Goal: Answer question/provide support: Share knowledge or assist other users

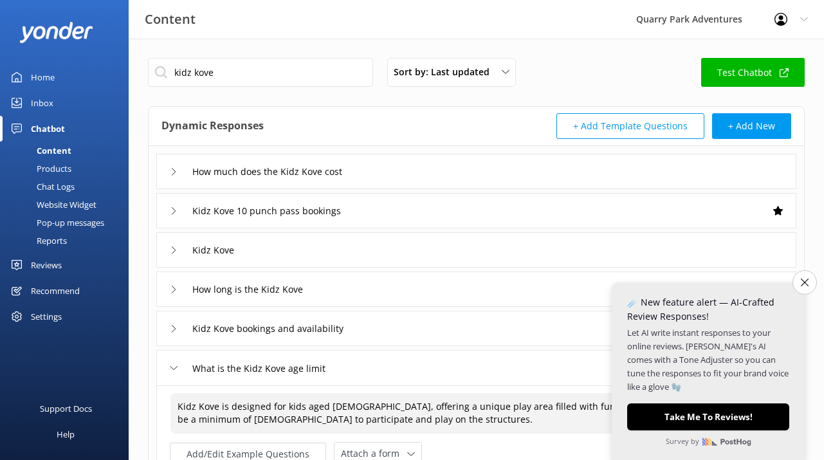
scroll to position [205, 0]
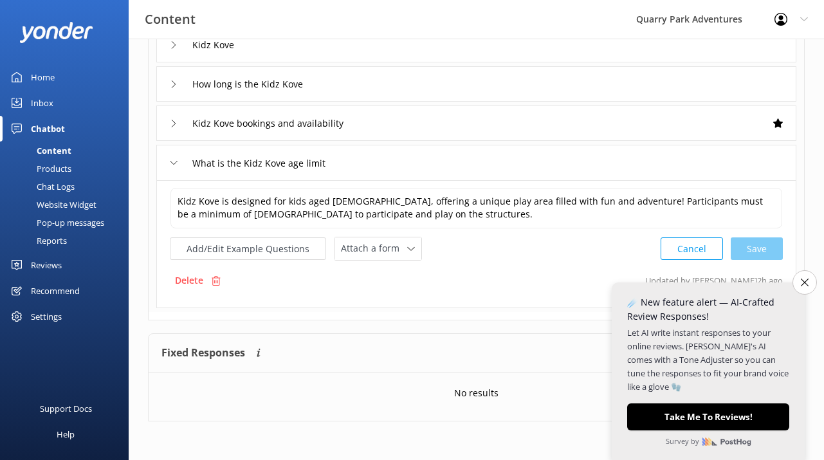
click at [50, 101] on div "Inbox" at bounding box center [42, 103] width 23 height 26
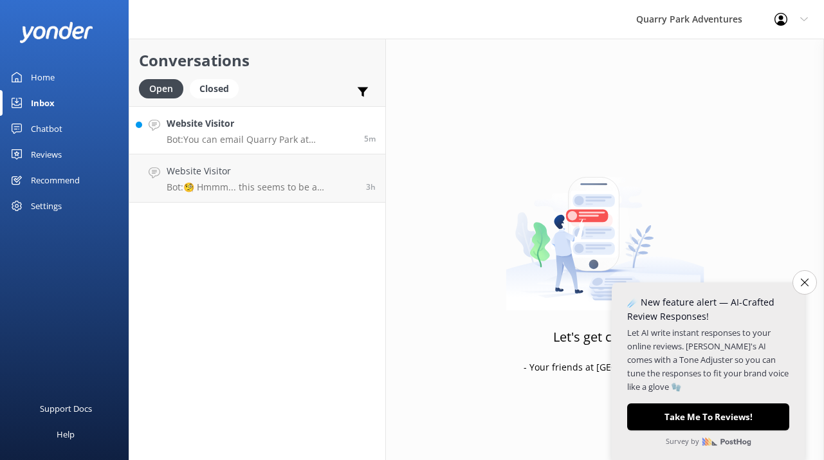
click at [269, 138] on p "Bot: You can email Quarry Park at [EMAIL_ADDRESS][DOMAIN_NAME]." at bounding box center [261, 140] width 188 height 12
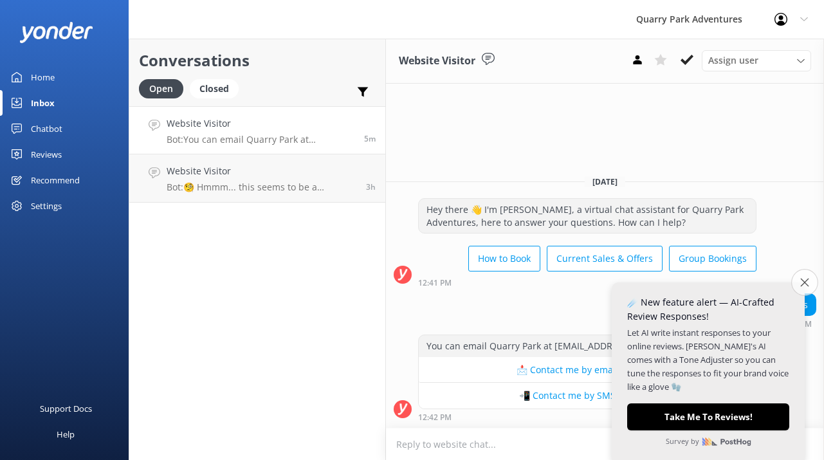
click at [803, 283] on icon "Close survey" at bounding box center [804, 282] width 8 height 8
